Goal: Information Seeking & Learning: Learn about a topic

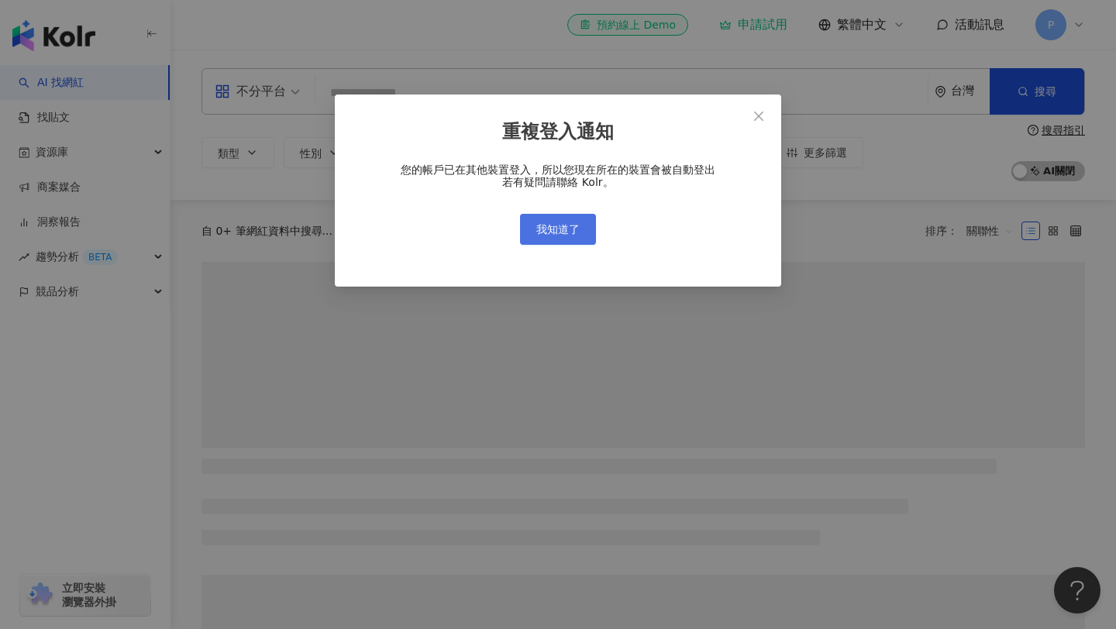
click at [586, 223] on button "我知道了" at bounding box center [558, 229] width 76 height 31
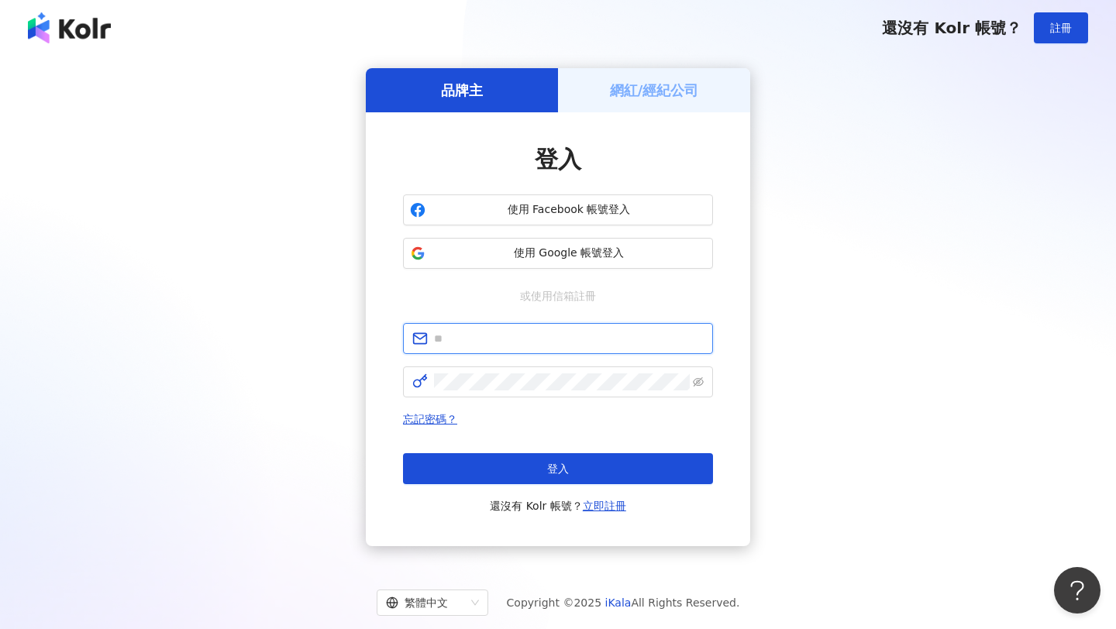
type input "**********"
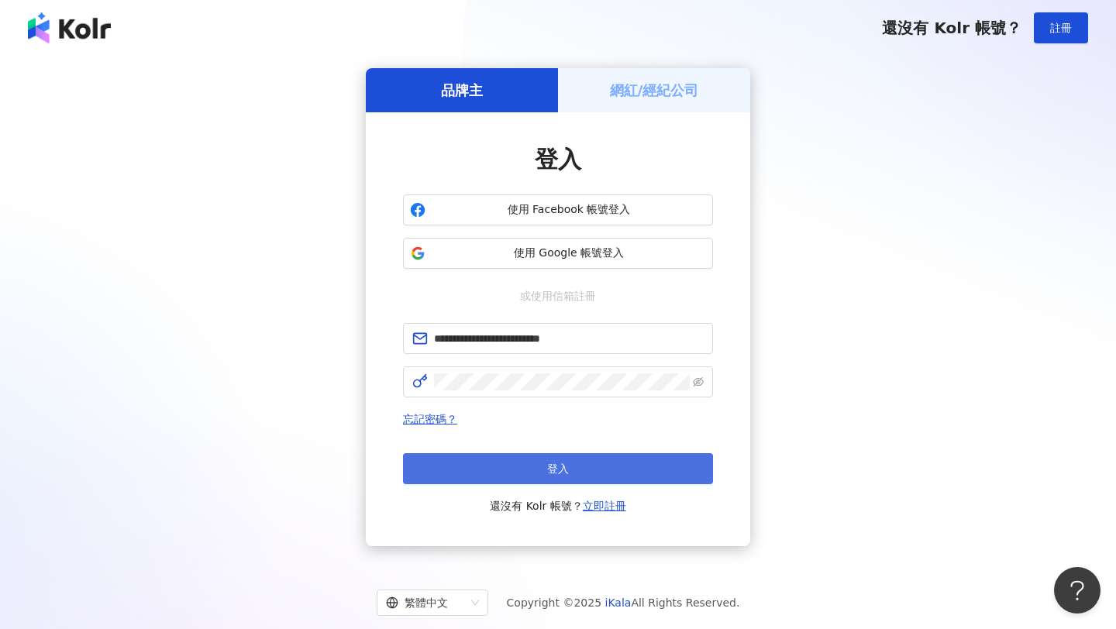
click at [532, 459] on button "登入" at bounding box center [558, 468] width 310 height 31
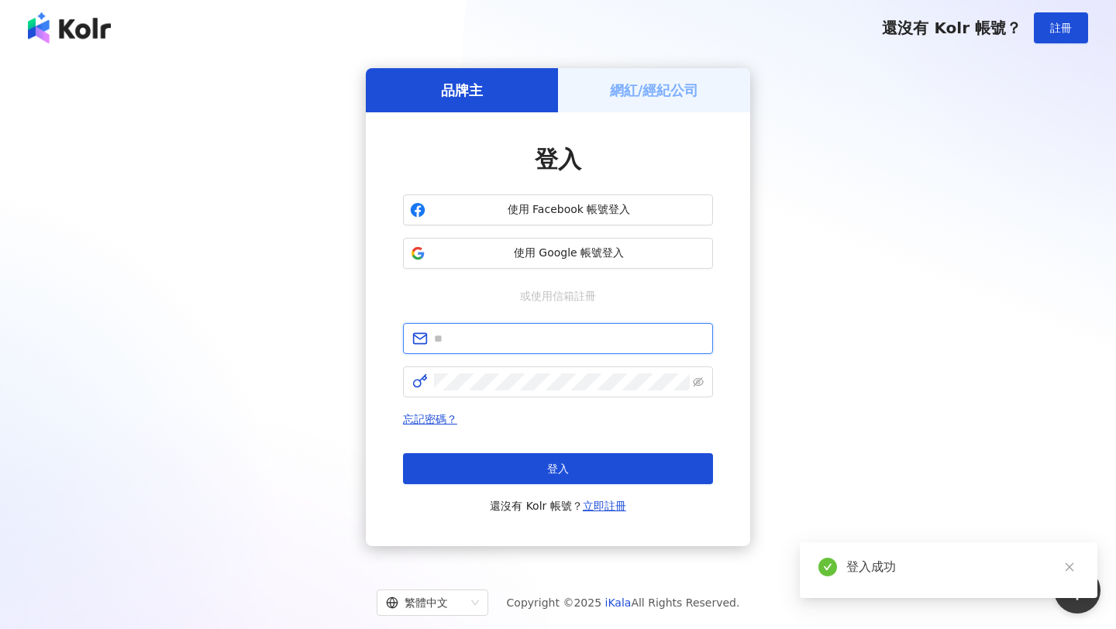
type input "**********"
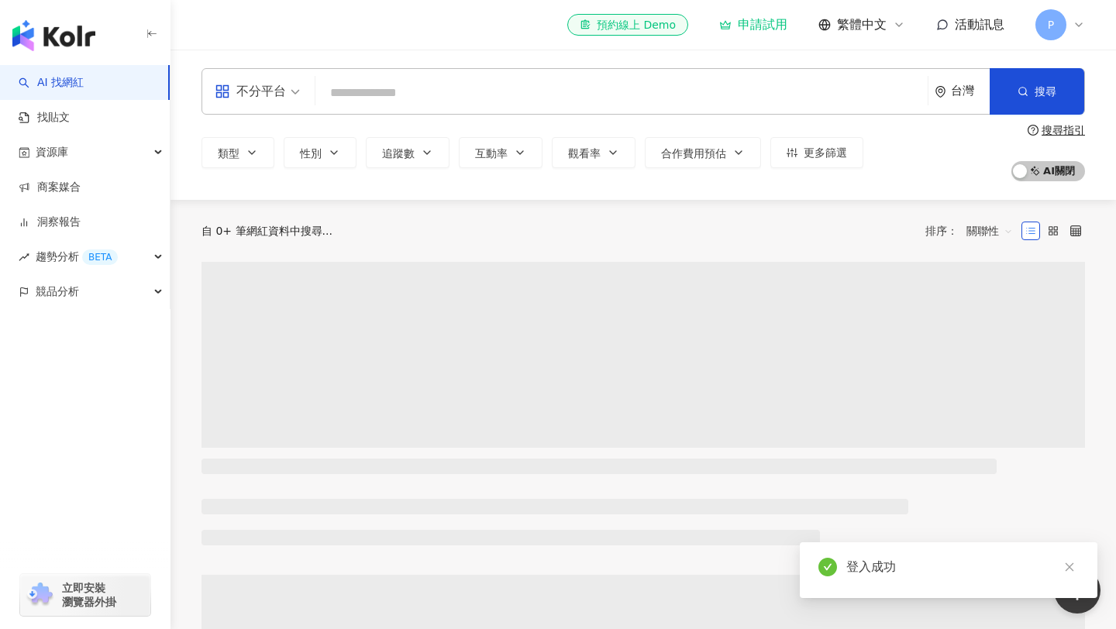
click at [501, 94] on input "search" at bounding box center [622, 92] width 600 height 29
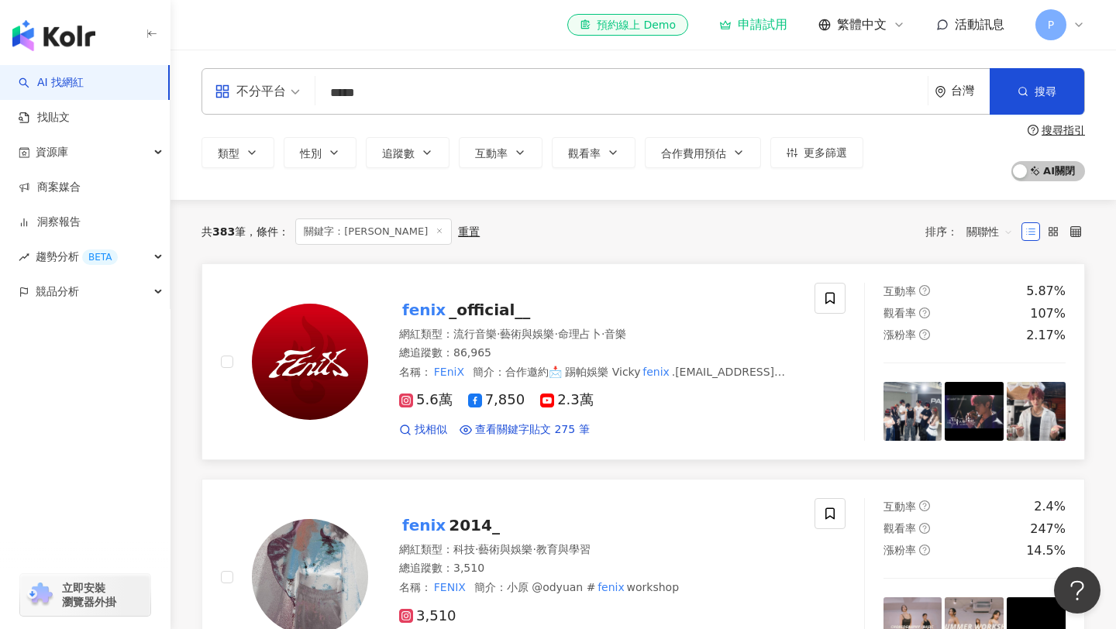
type input "*****"
click at [465, 312] on span "_official__" at bounding box center [489, 310] width 81 height 19
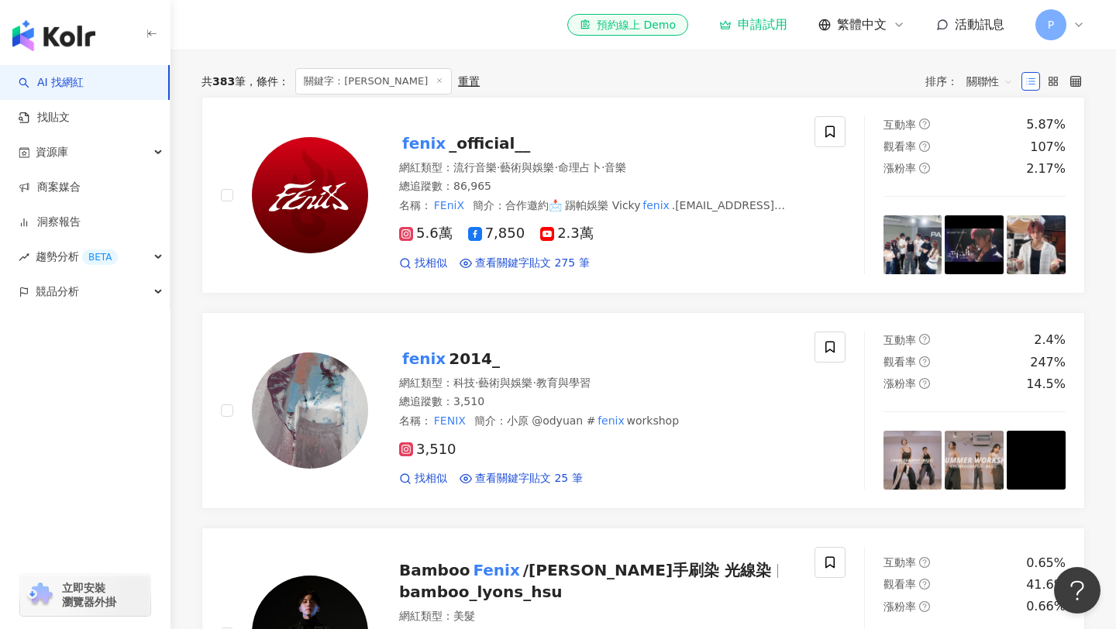
scroll to position [430, 0]
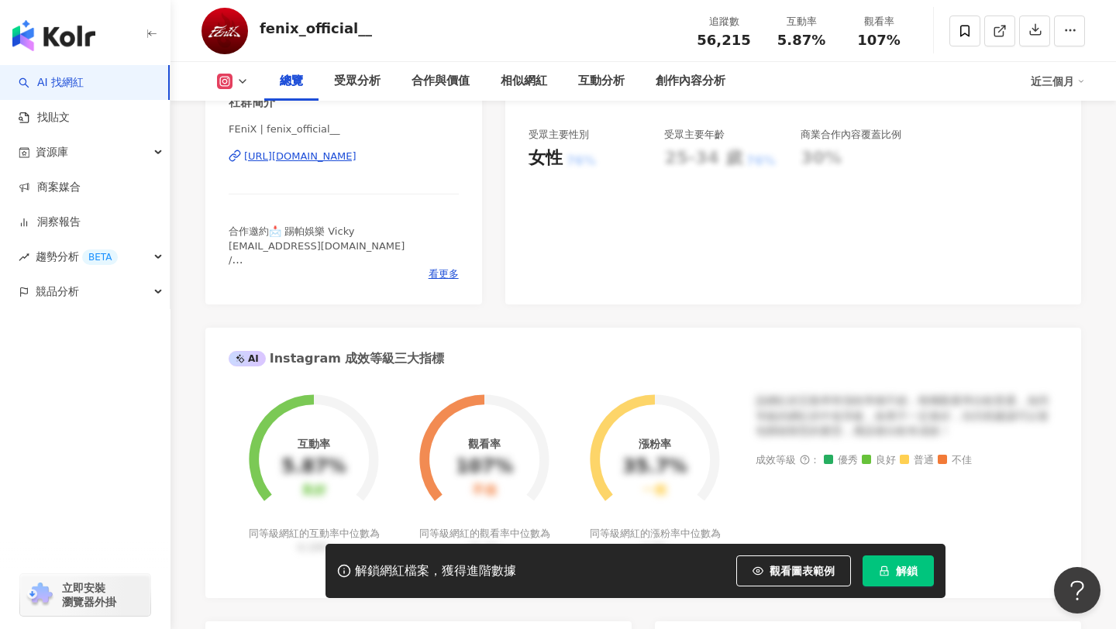
scroll to position [399, 0]
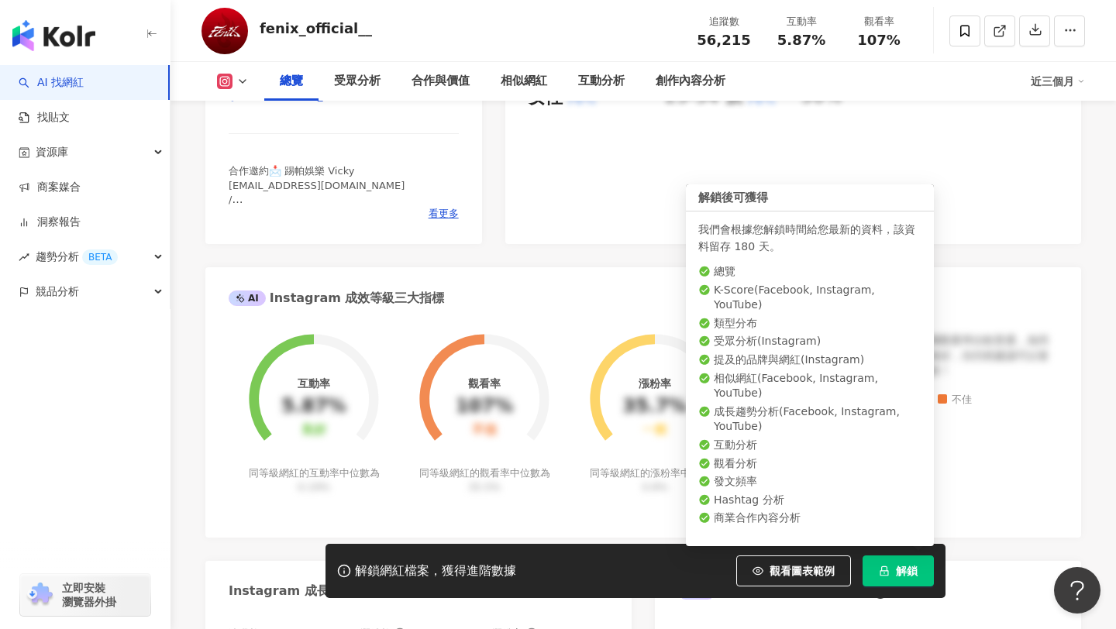
click at [893, 572] on button "解鎖" at bounding box center [898, 571] width 71 height 31
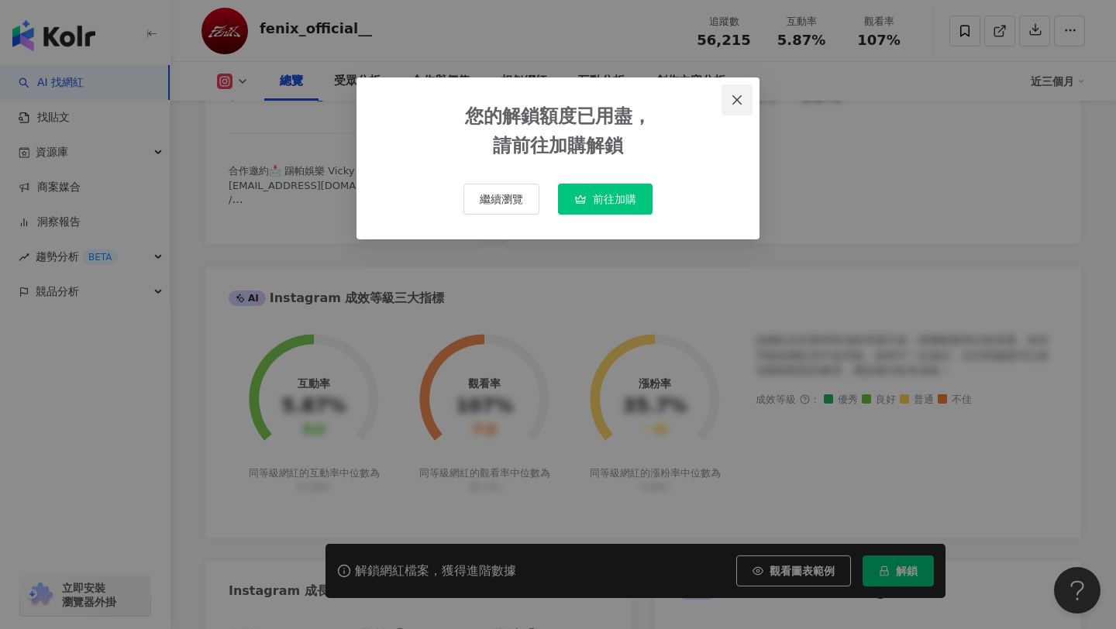
click at [737, 97] on icon "close" at bounding box center [737, 100] width 12 height 12
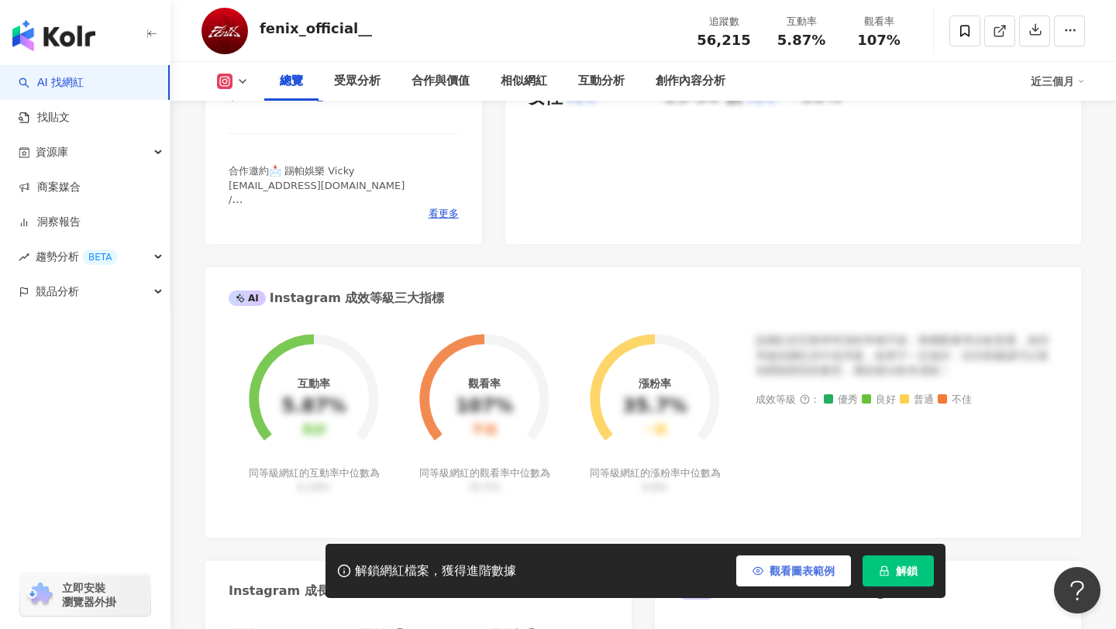
click at [808, 570] on span "觀看圖表範例" at bounding box center [802, 571] width 65 height 12
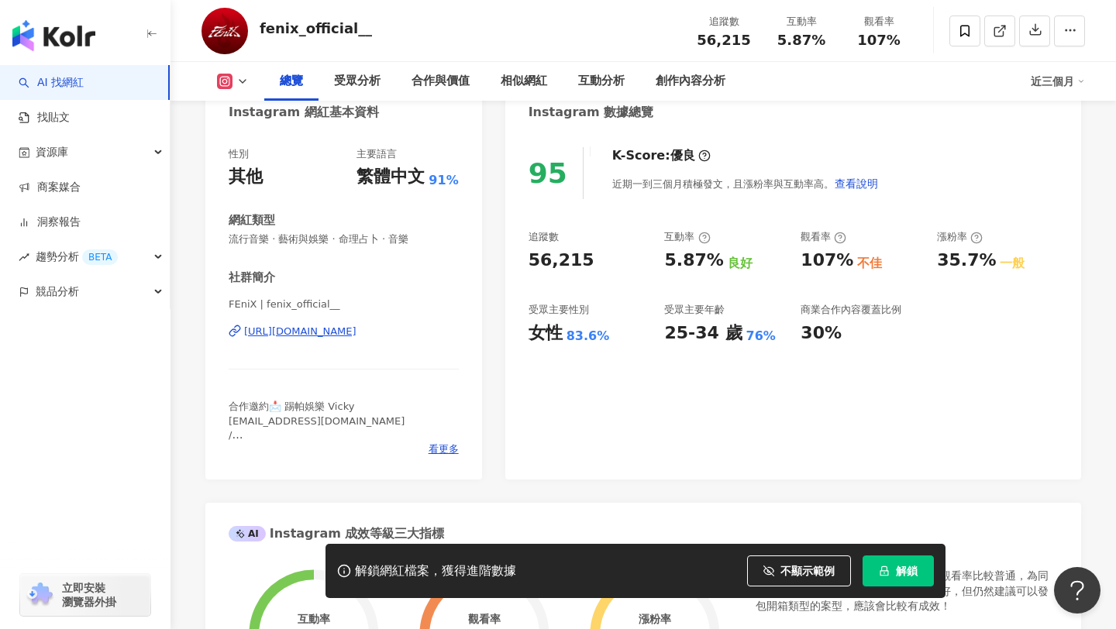
scroll to position [162, 0]
click at [848, 183] on span "查看說明" at bounding box center [856, 185] width 43 height 12
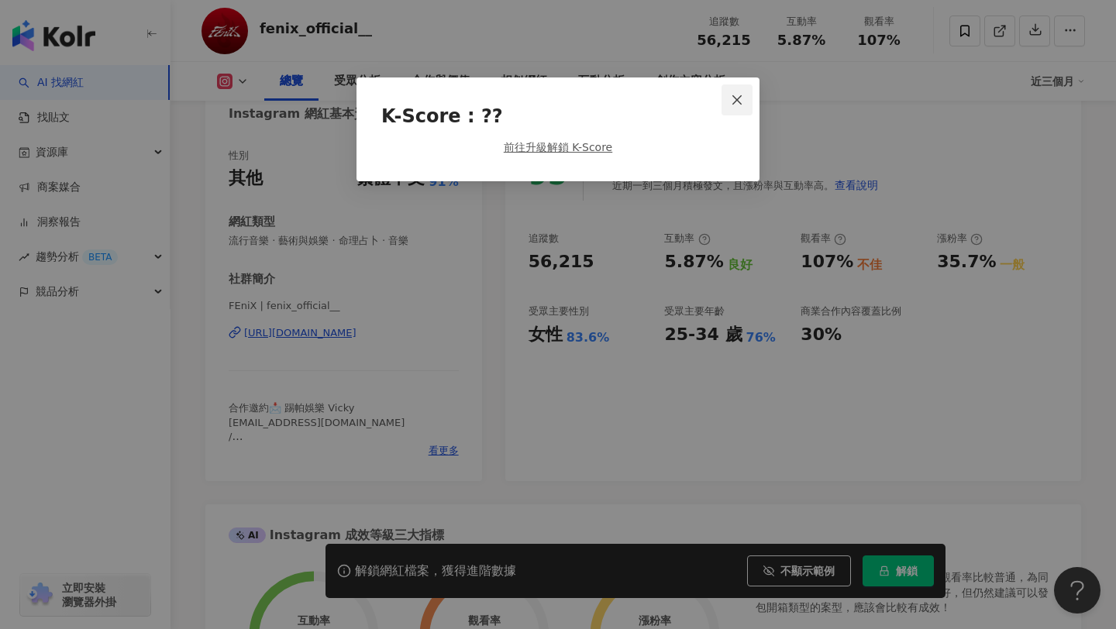
click at [732, 94] on icon "close" at bounding box center [737, 100] width 12 height 12
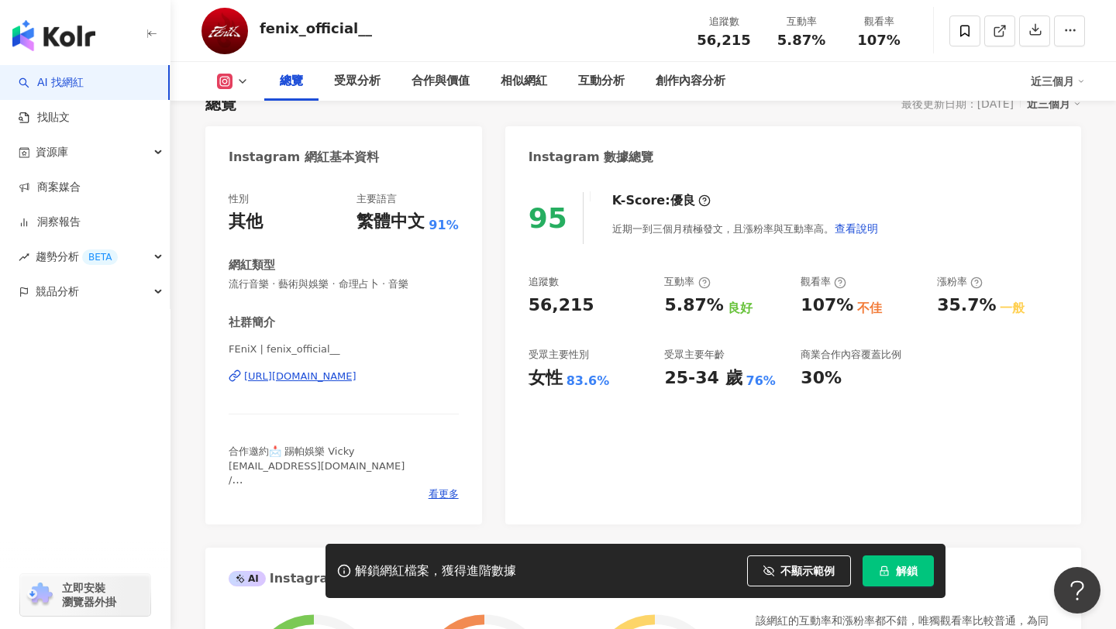
scroll to position [64, 0]
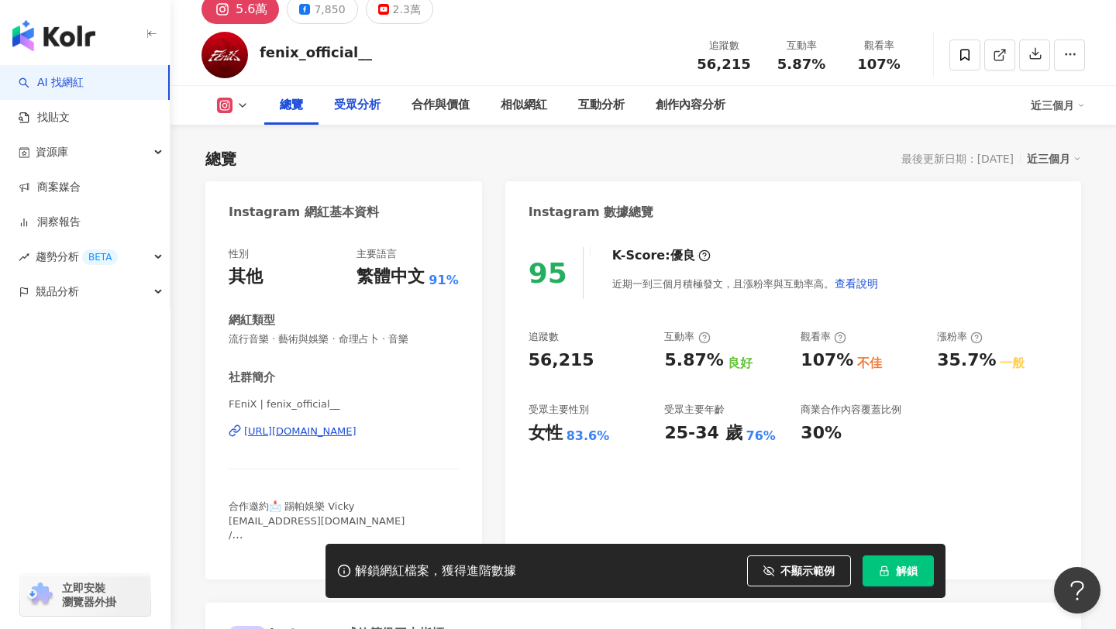
click at [369, 99] on div "受眾分析" at bounding box center [357, 105] width 46 height 19
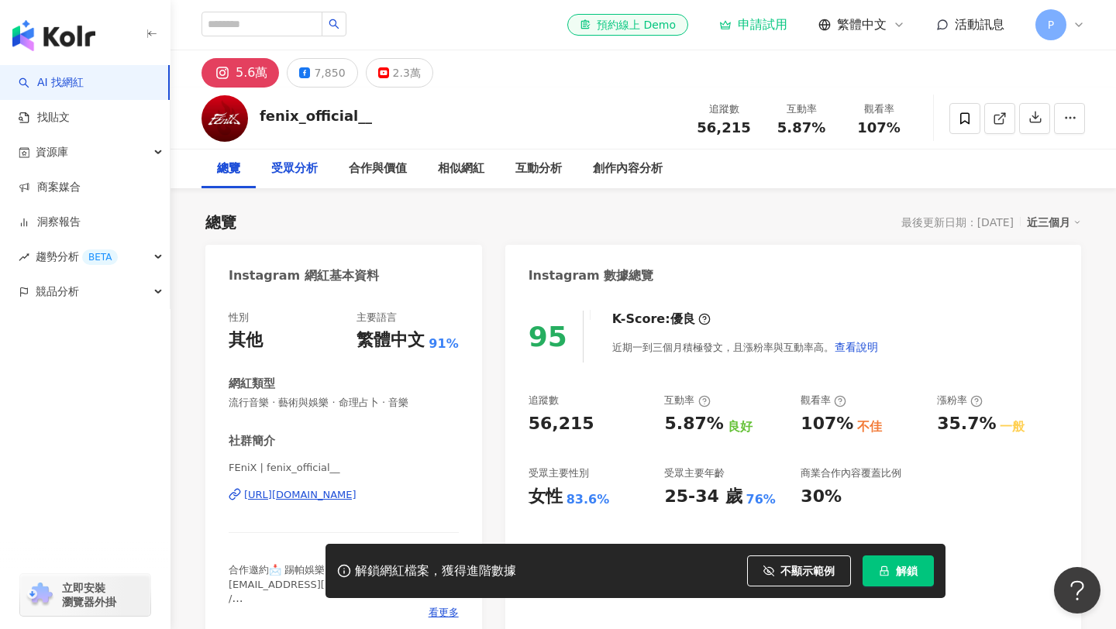
click at [290, 175] on div "受眾分析" at bounding box center [294, 169] width 46 height 19
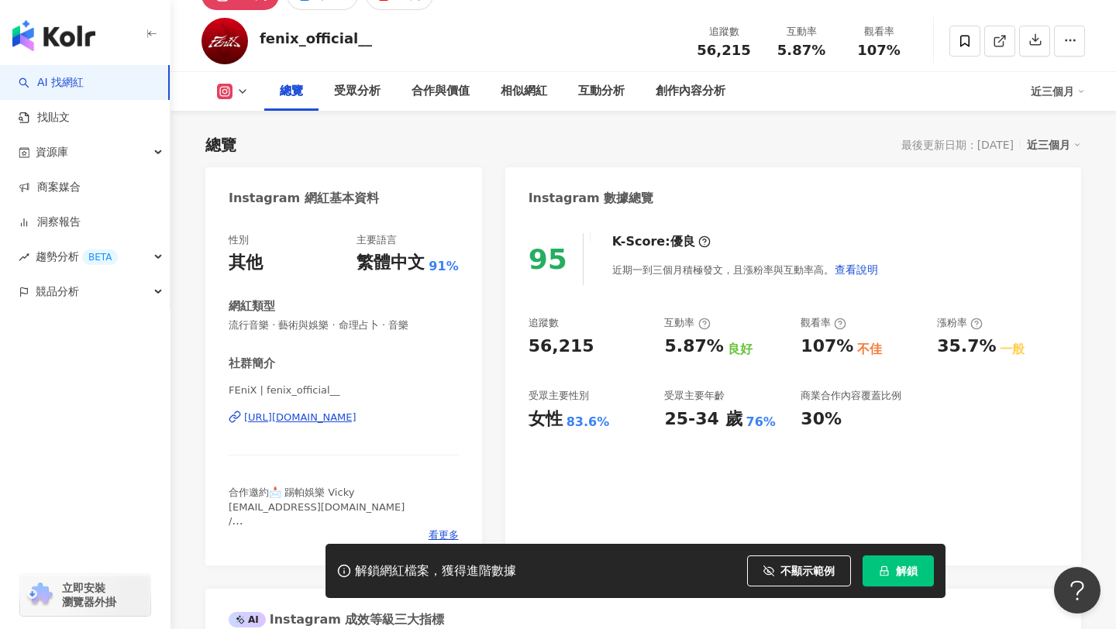
scroll to position [74, 0]
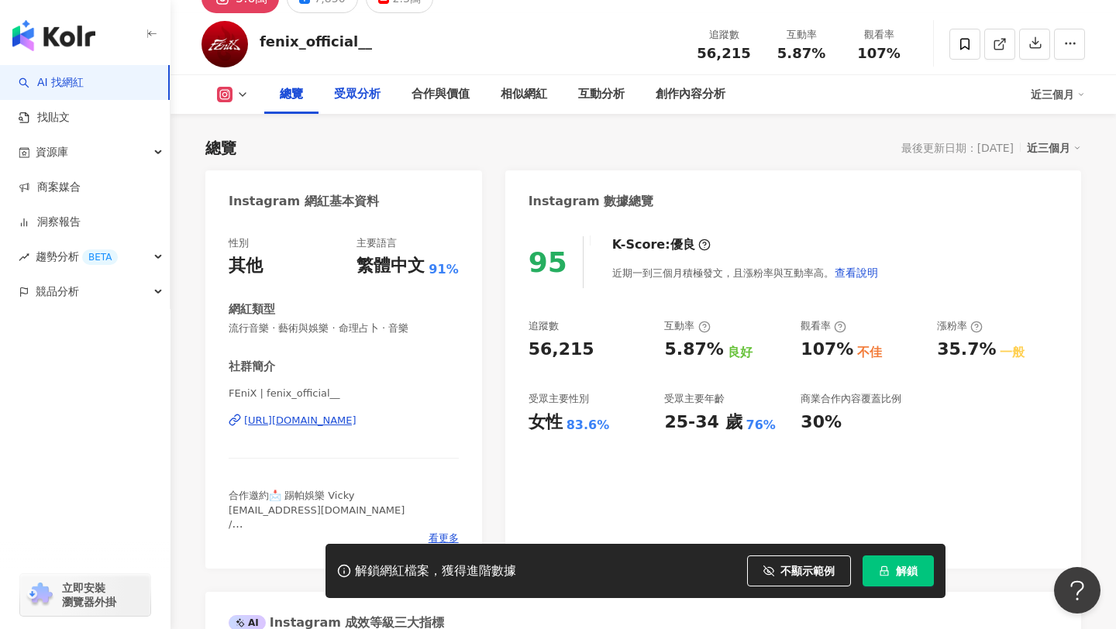
click at [370, 97] on div "受眾分析" at bounding box center [357, 94] width 46 height 19
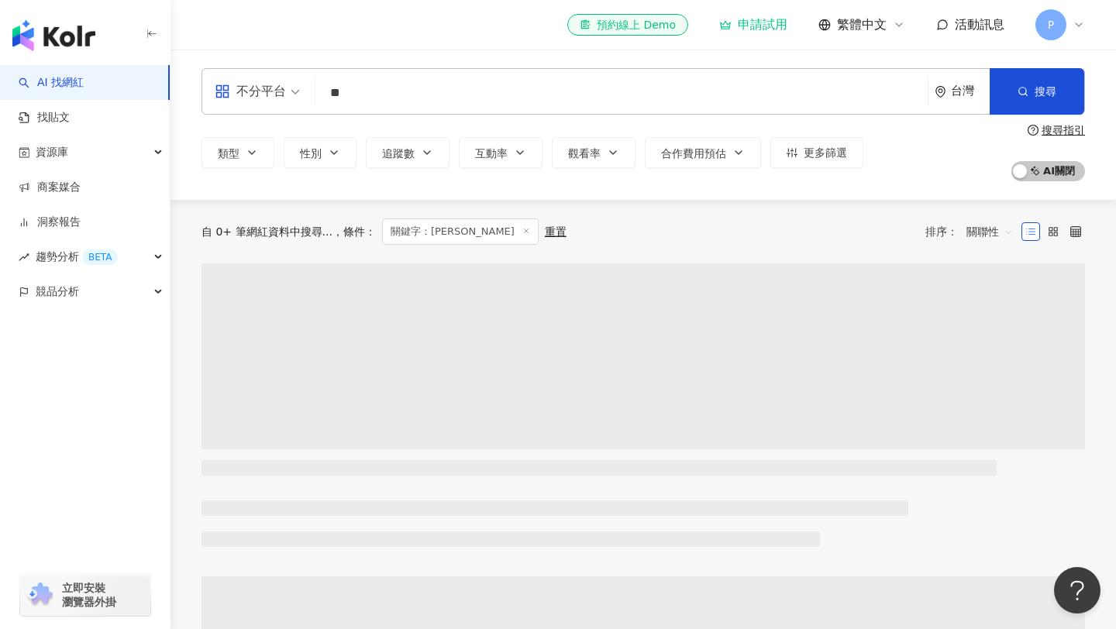
type input "*"
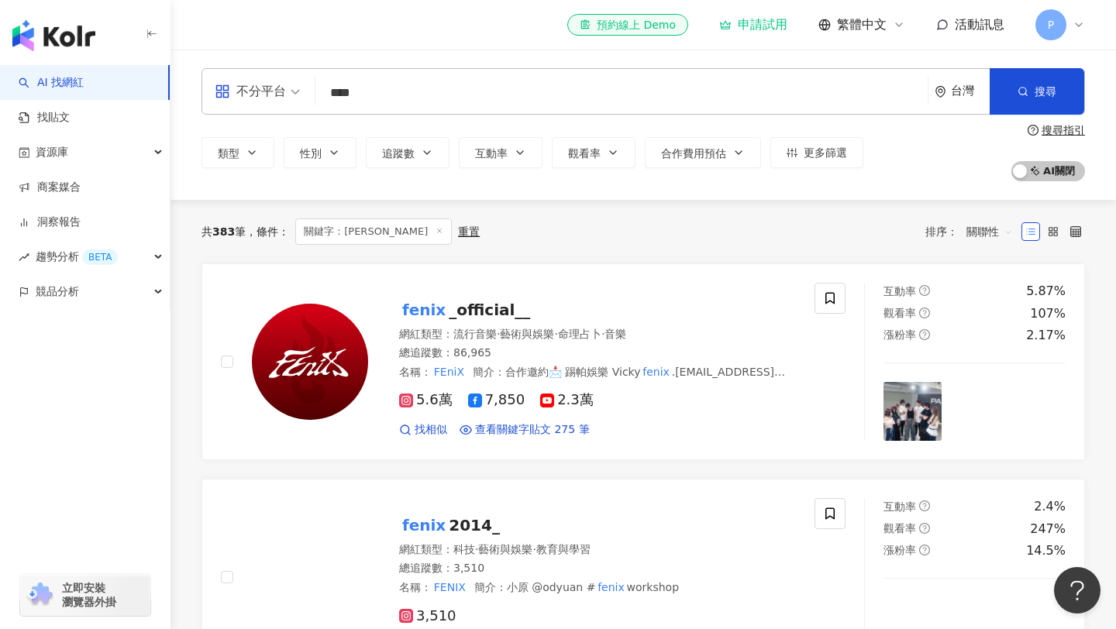
type input "****"
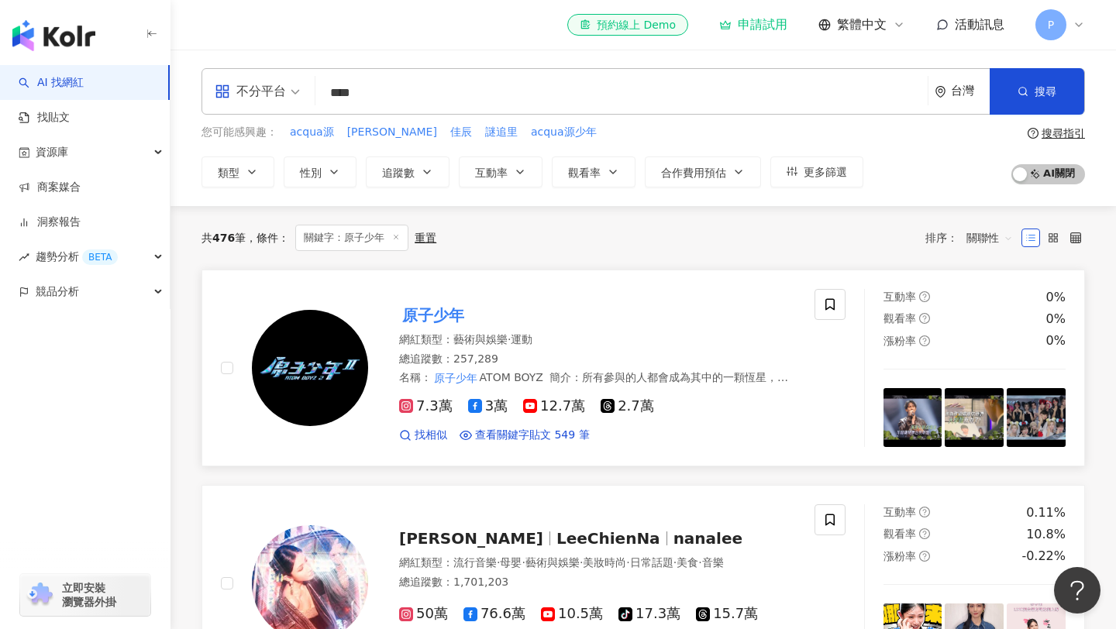
click at [450, 319] on mark "原子少年" at bounding box center [433, 315] width 68 height 25
